Goal: Task Accomplishment & Management: Manage account settings

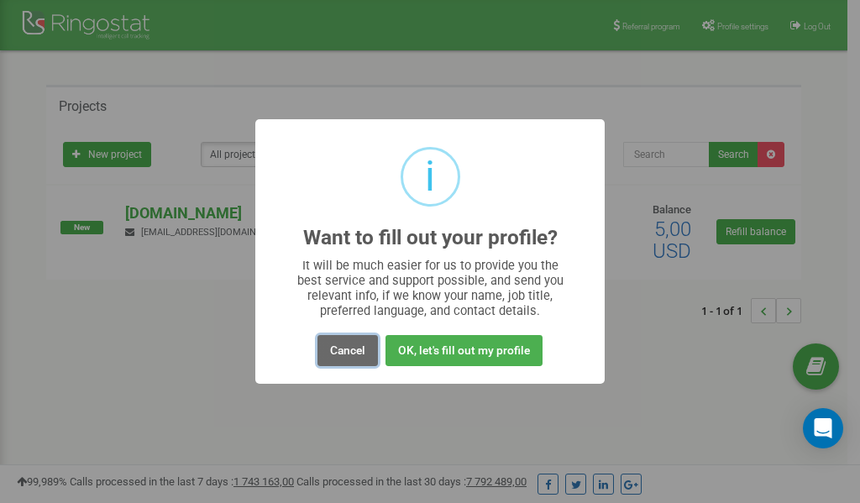
click at [354, 353] on button "Cancel" at bounding box center [347, 350] width 60 height 31
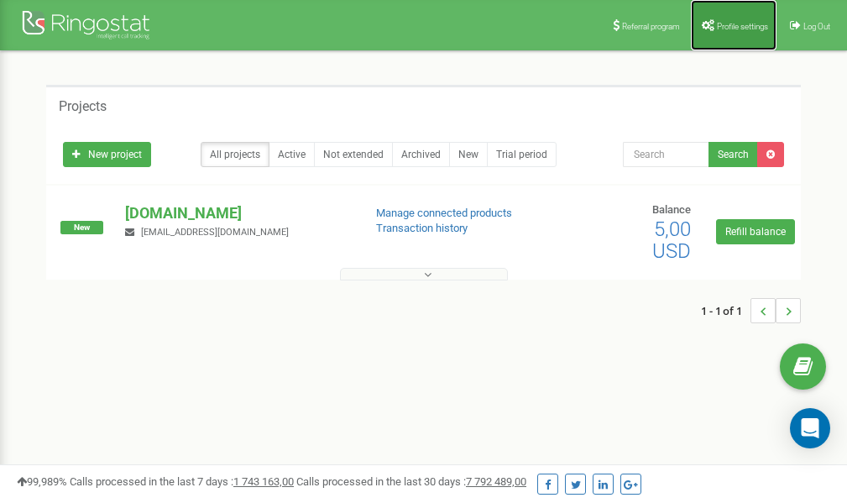
click at [742, 30] on link "Profile settings" at bounding box center [734, 25] width 86 height 50
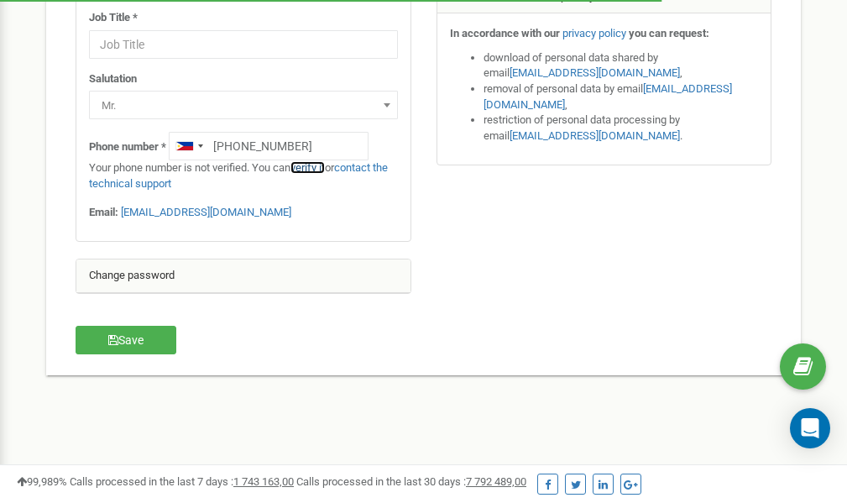
click at [317, 168] on link "verify it" at bounding box center [307, 167] width 34 height 13
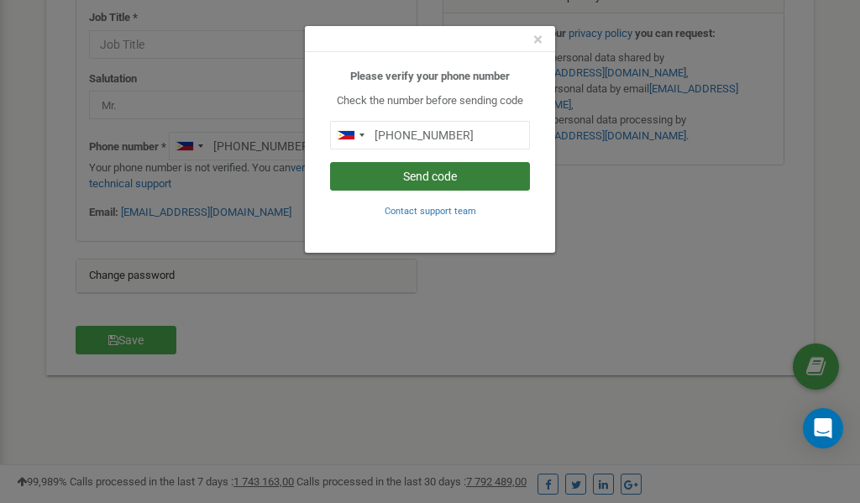
click at [444, 178] on button "Send code" at bounding box center [430, 176] width 200 height 29
